Goal: Task Accomplishment & Management: Manage account settings

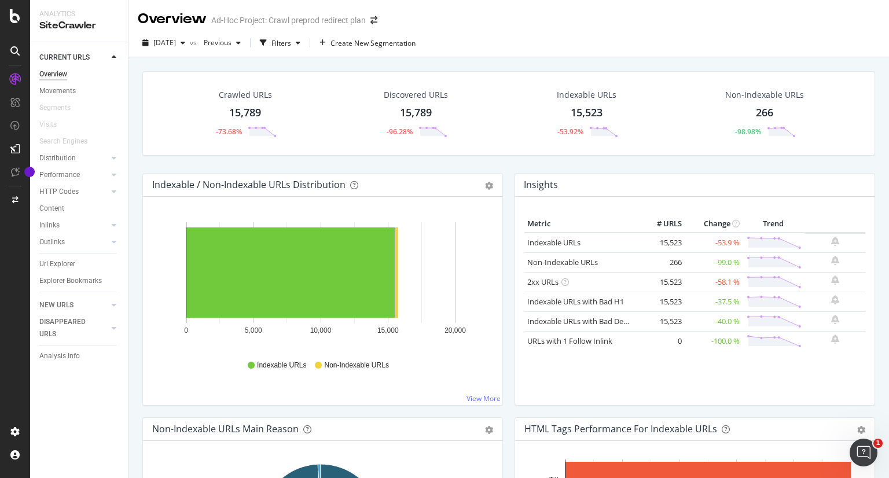
click at [331, 25] on div "Ad-Hoc Project: Crawl preprod redirect plan" at bounding box center [288, 20] width 155 height 12
click at [371, 24] on icon "arrow-right-arrow-left" at bounding box center [373, 20] width 7 height 8
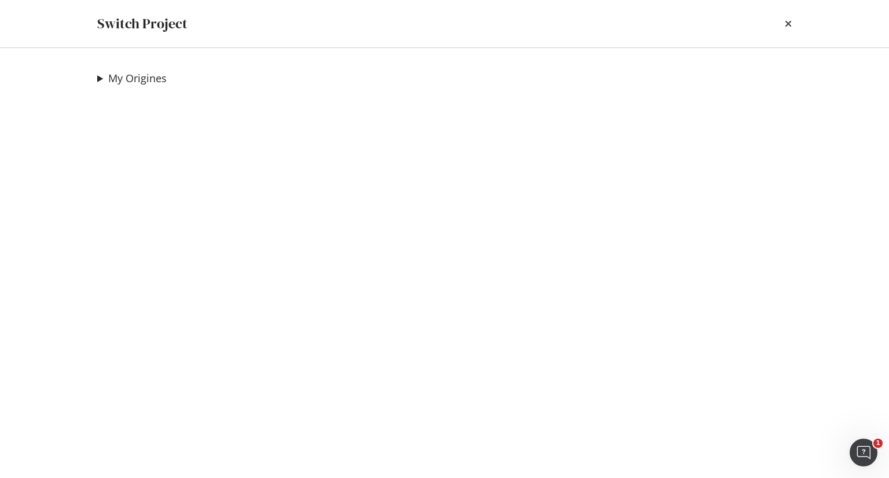
click at [97, 79] on summary "My Origines" at bounding box center [131, 78] width 69 height 15
click at [105, 79] on summary "My Origines" at bounding box center [197, 78] width 201 height 15
click at [155, 24] on div "Switch Project" at bounding box center [142, 24] width 90 height 20
click at [786, 21] on div "Switch Project" at bounding box center [444, 24] width 694 height 20
click at [786, 21] on icon "times" at bounding box center [788, 23] width 7 height 9
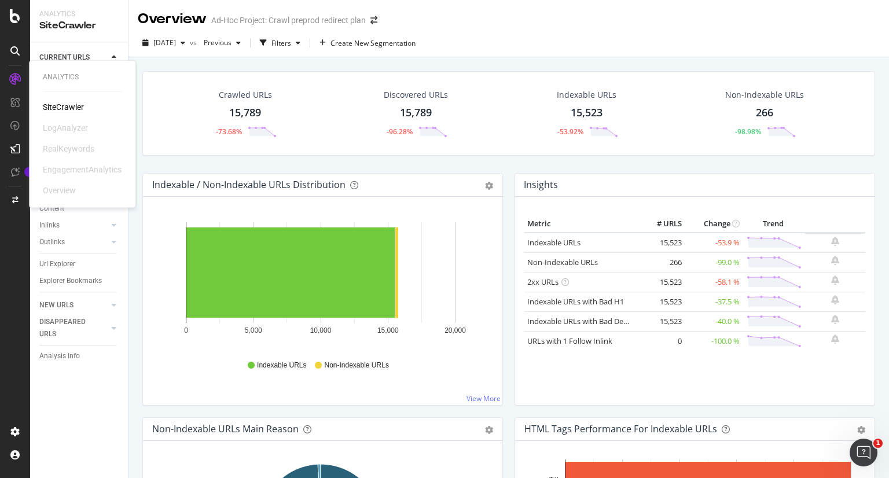
click at [75, 102] on div "SiteCrawler" at bounding box center [63, 107] width 41 height 12
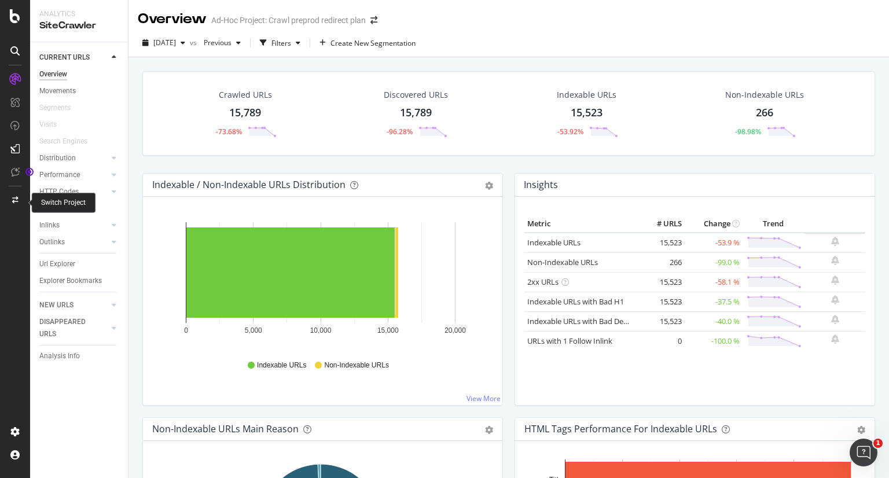
click at [17, 197] on icon at bounding box center [15, 200] width 6 height 7
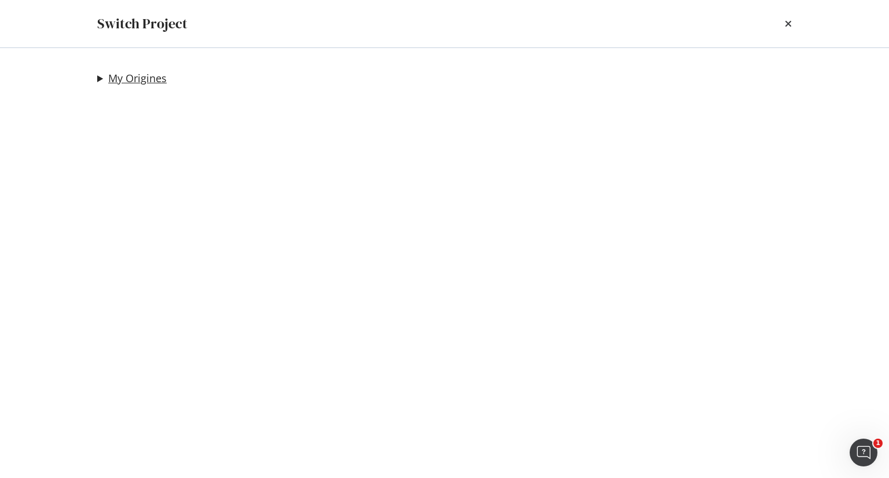
click at [112, 79] on link "My Origines" at bounding box center [137, 78] width 58 height 12
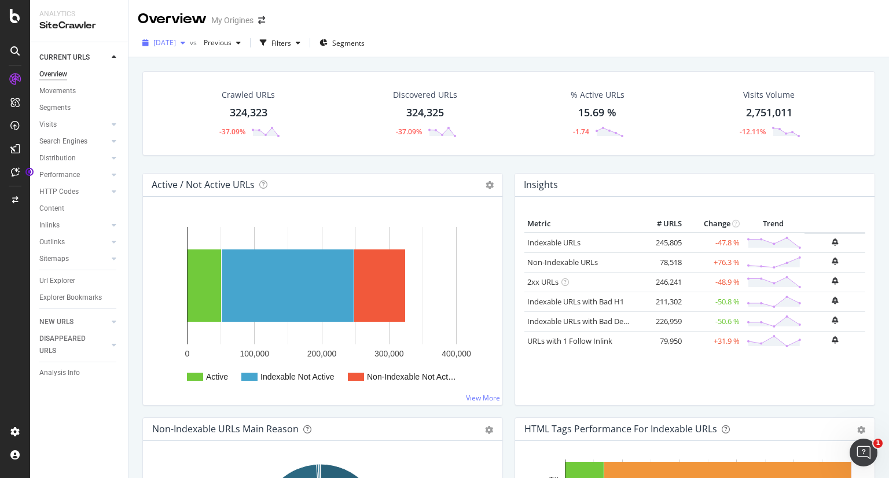
click at [176, 39] on span "[DATE]" at bounding box center [164, 43] width 23 height 10
click at [436, 35] on div "[DATE] vs Previous Filters Segments" at bounding box center [508, 45] width 760 height 23
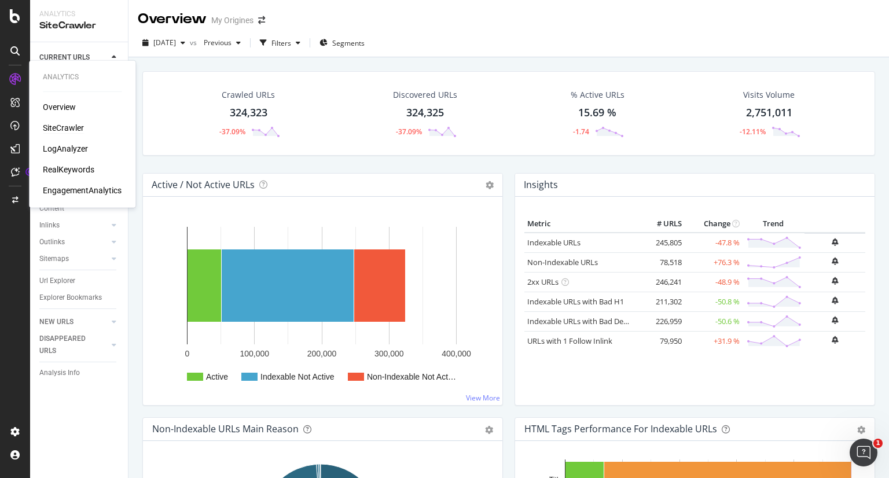
click at [62, 128] on div "SiteCrawler" at bounding box center [63, 128] width 41 height 12
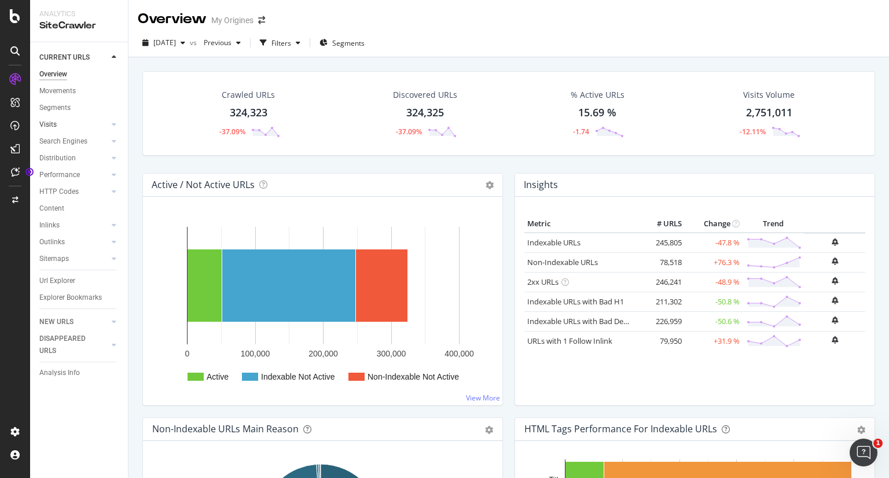
click at [74, 121] on link "Visits" at bounding box center [73, 125] width 69 height 12
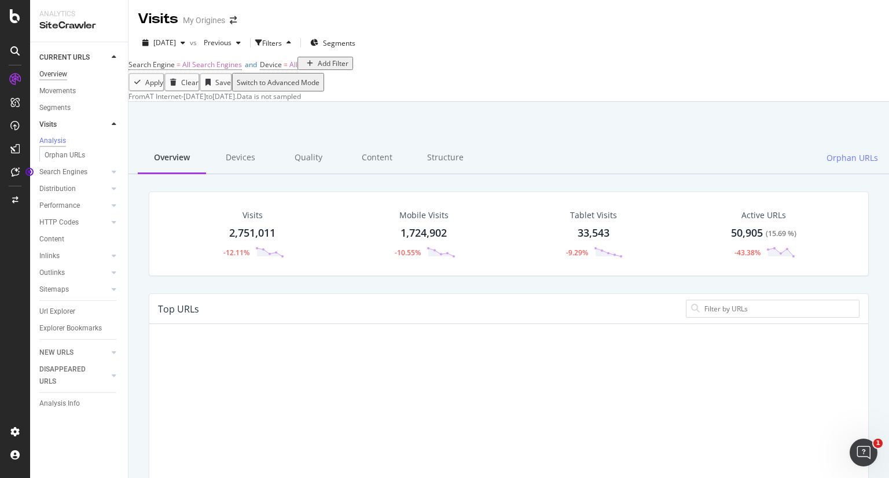
click at [54, 75] on div "Overview" at bounding box center [53, 74] width 28 height 12
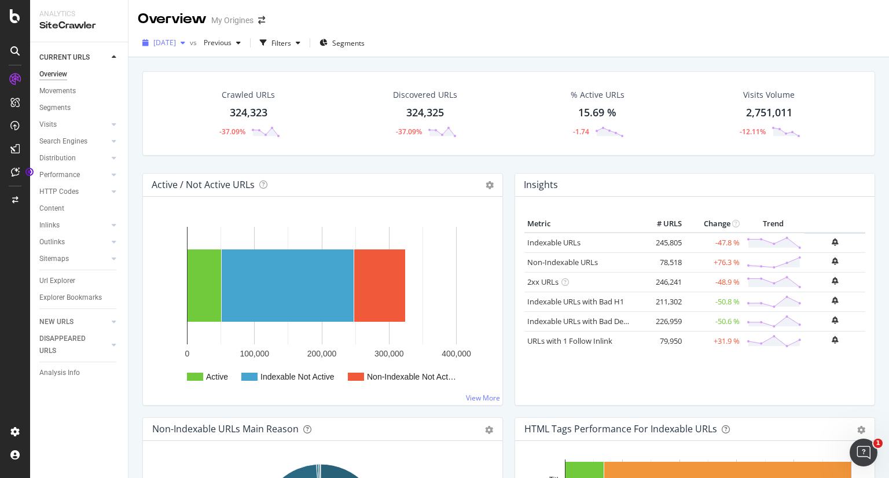
click at [185, 42] on icon "button" at bounding box center [183, 42] width 5 height 7
click at [469, 102] on div "Discovered URLs 324,325 -37.09%" at bounding box center [426, 113] width 178 height 60
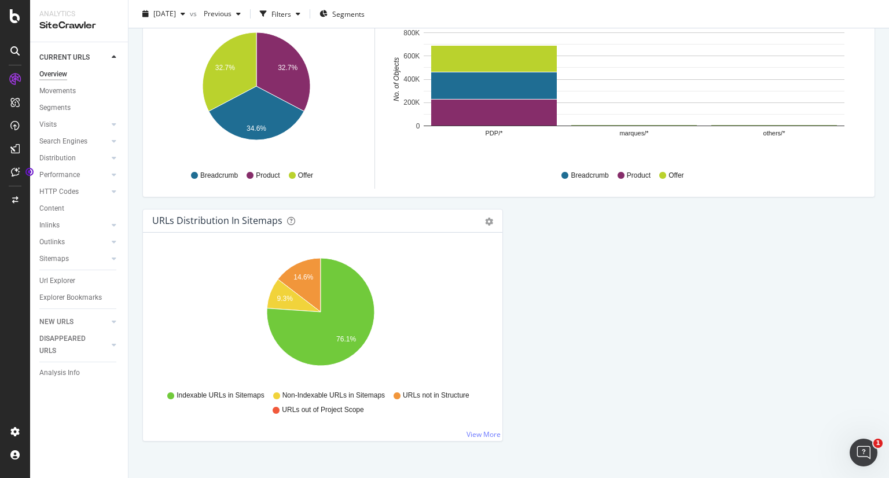
scroll to position [1199, 0]
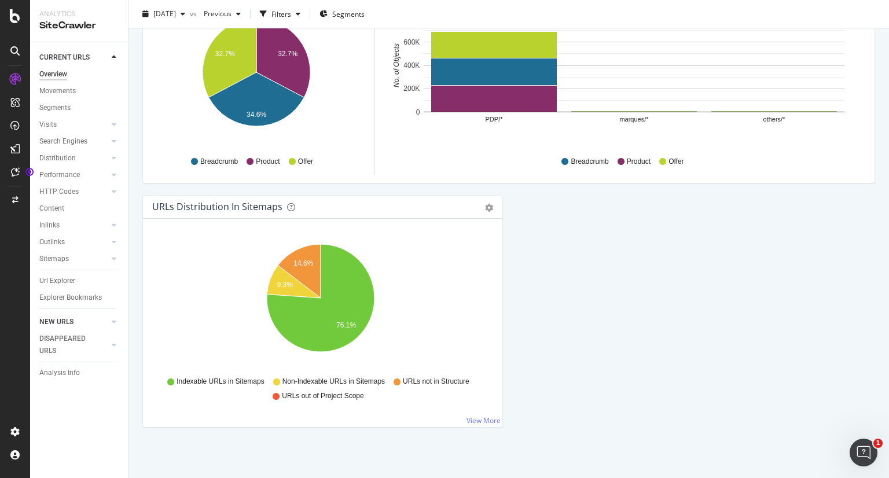
click at [105, 323] on div at bounding box center [103, 322] width 12 height 12
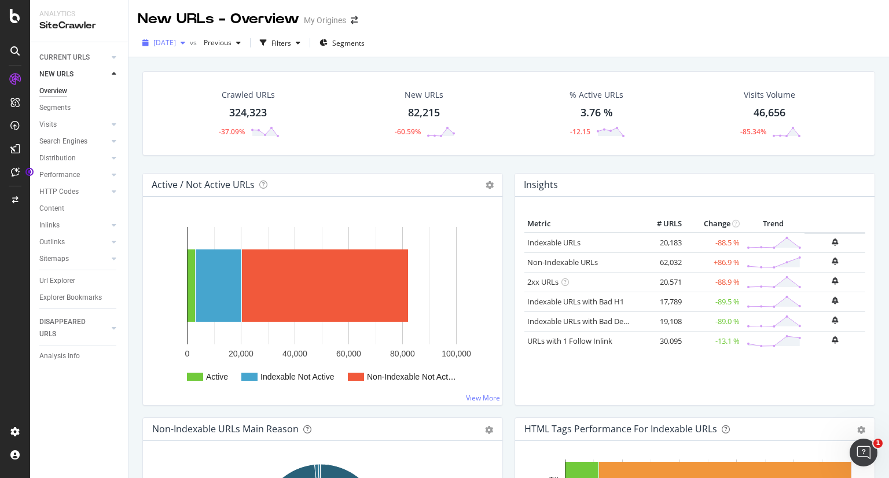
click at [185, 42] on icon "button" at bounding box center [183, 42] width 5 height 7
click at [60, 133] on div "SiteCrawler" at bounding box center [63, 128] width 41 height 12
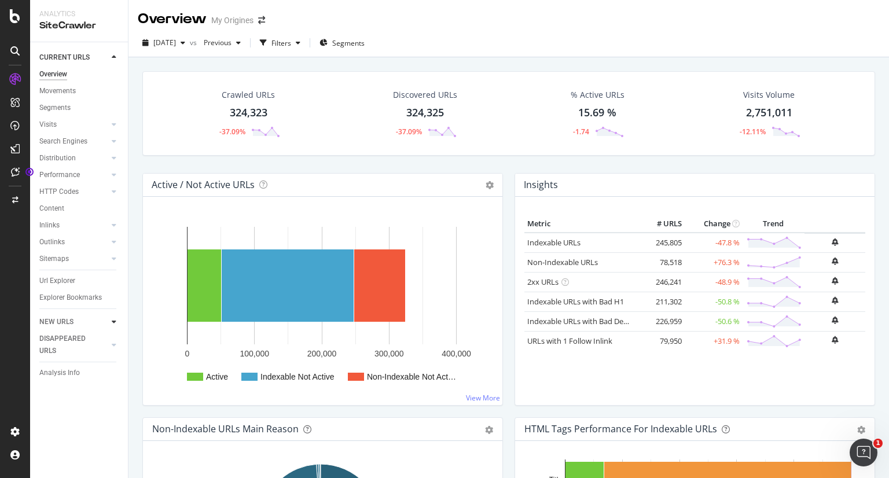
click at [112, 324] on icon at bounding box center [114, 321] width 5 height 7
click at [116, 59] on icon at bounding box center [114, 57] width 5 height 7
click at [62, 83] on div "Movements" at bounding box center [83, 91] width 89 height 17
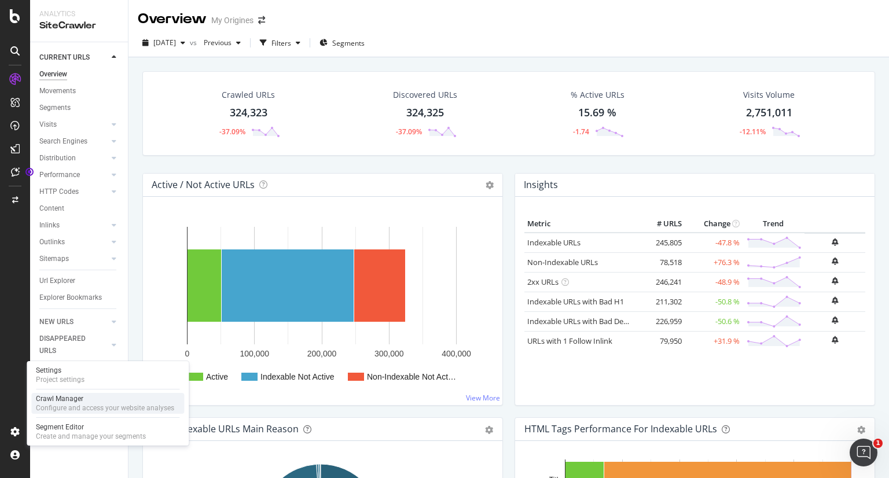
click at [73, 399] on div "Crawl Manager" at bounding box center [105, 398] width 138 height 9
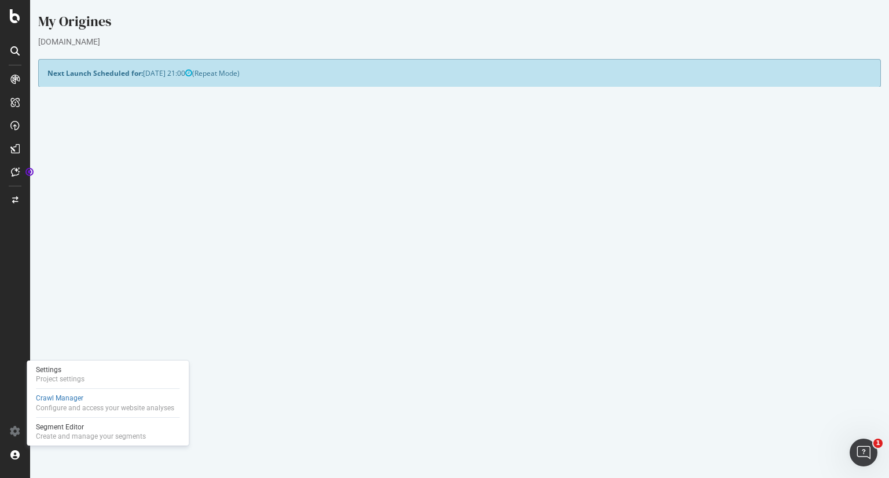
click at [261, 135] on td "Project Name" at bounding box center [253, 138] width 412 height 13
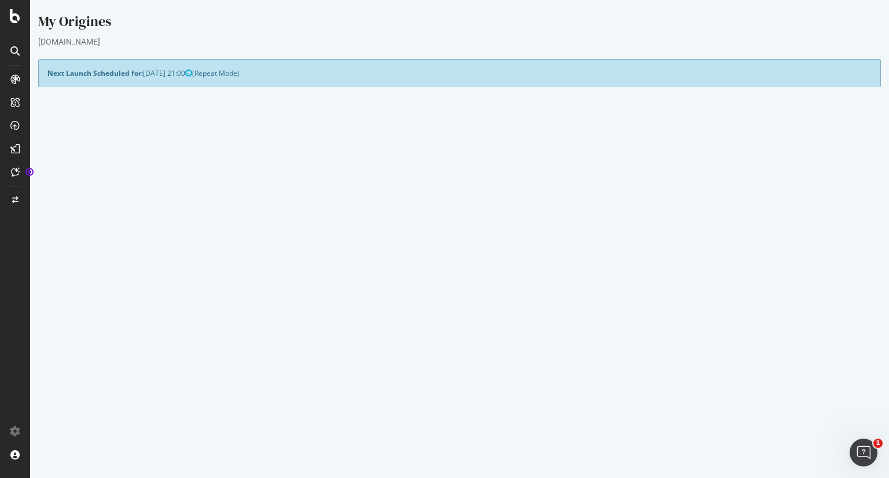
click at [496, 309] on link "Settings" at bounding box center [497, 312] width 26 height 10
click at [473, 292] on p "View Crawl Settings" at bounding box center [459, 293] width 824 height 10
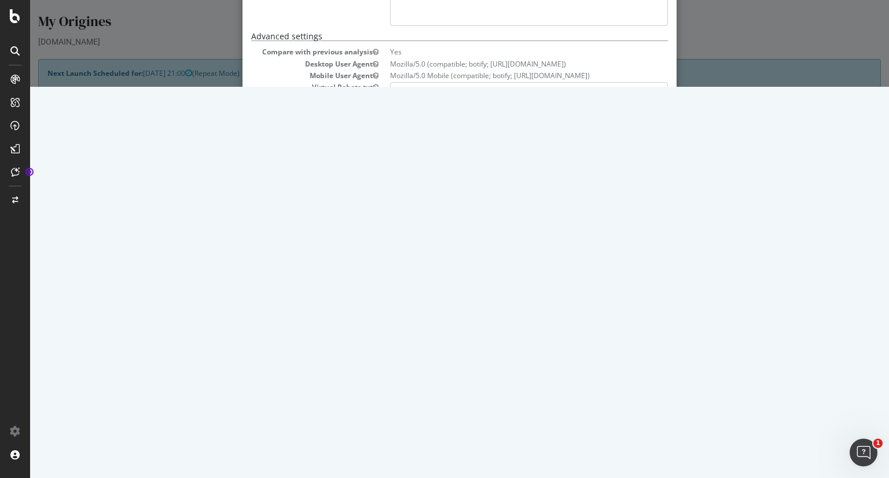
scroll to position [1543, 0]
click at [640, 443] on button "Close" at bounding box center [649, 443] width 35 height 20
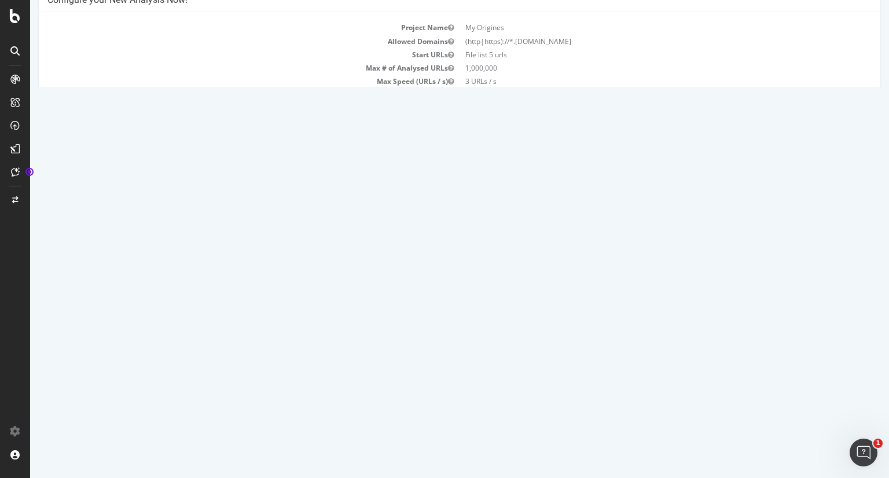
scroll to position [111, 0]
click at [499, 310] on td "324,323" at bounding box center [501, 310] width 113 height 27
click at [823, 308] on icon at bounding box center [827, 310] width 8 height 9
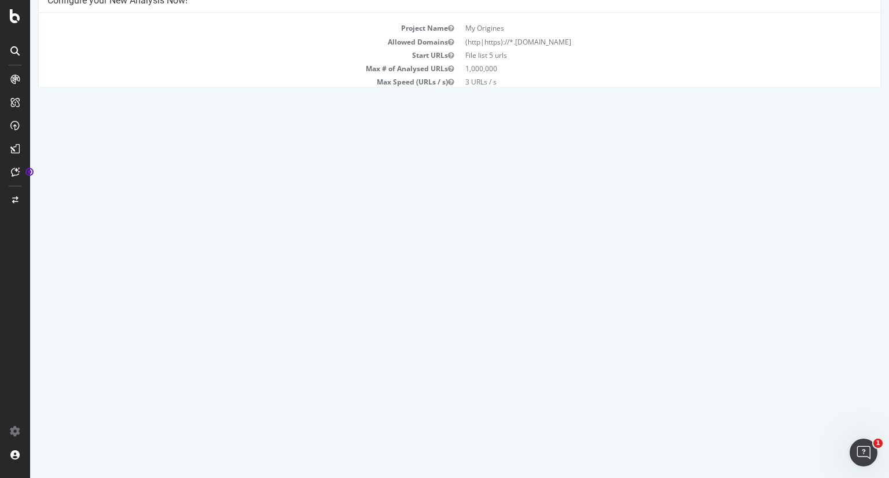
click at [674, 209] on div "Yes! Start Now Settings" at bounding box center [459, 202] width 824 height 19
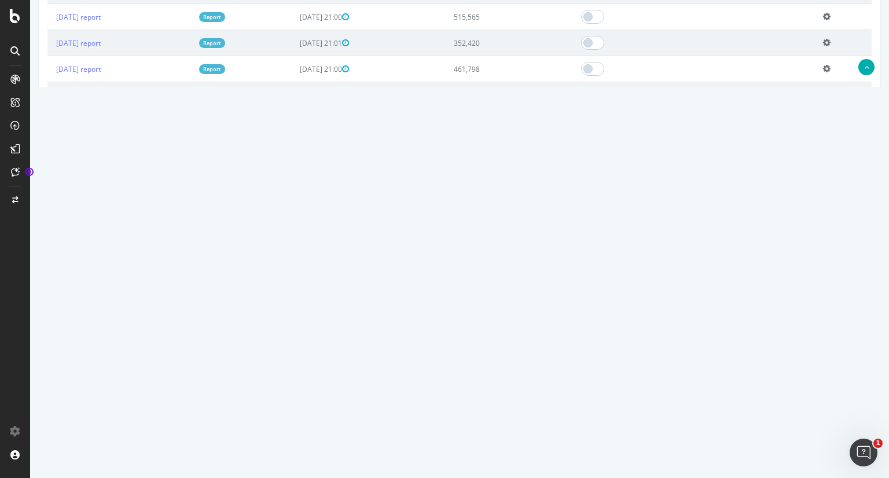
scroll to position [465, 0]
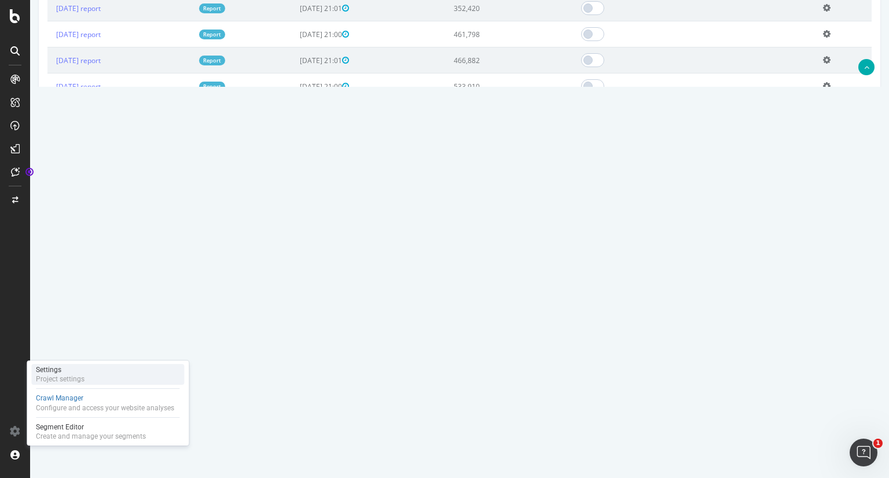
click at [62, 369] on div "Settings" at bounding box center [60, 369] width 49 height 9
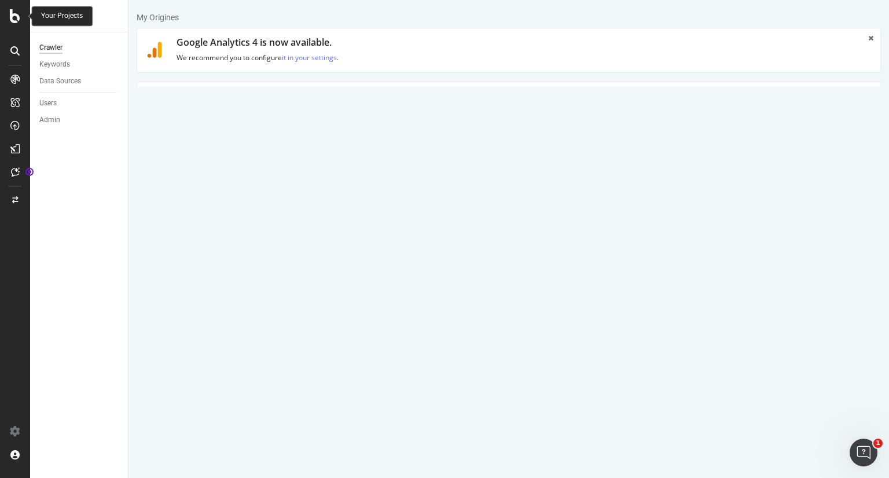
click at [16, 14] on icon at bounding box center [15, 16] width 10 height 14
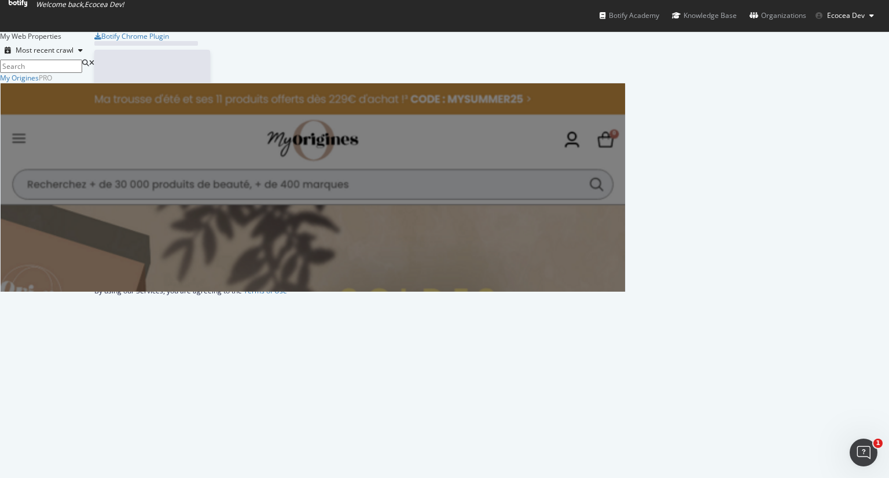
scroll to position [469, 871]
